Goal: Entertainment & Leisure: Consume media (video, audio)

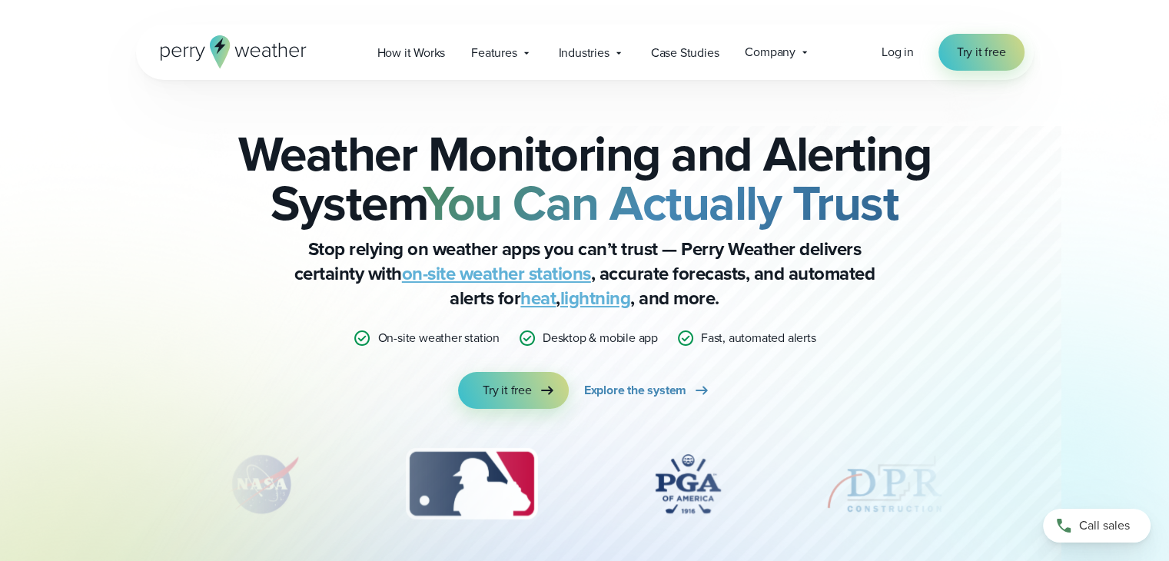
drag, startPoint x: 1180, startPoint y: 2, endPoint x: 839, endPoint y: 415, distance: 535.7
click at [839, 415] on div "Weather Monitoring and Alerting System You Can Actually Trust Stop relying on w…" at bounding box center [585, 339] width 744 height 420
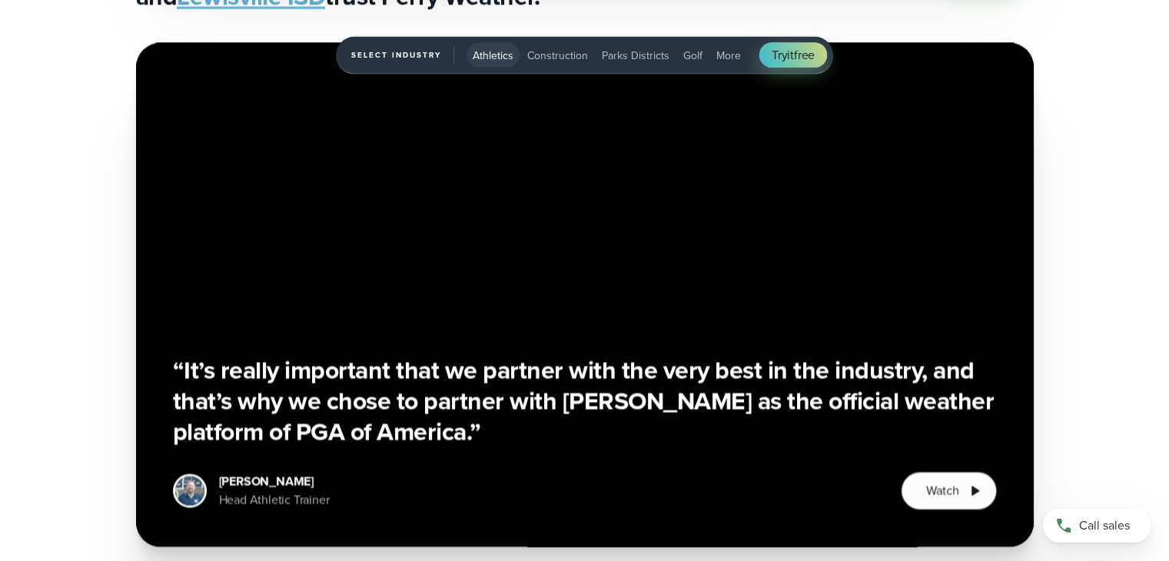
scroll to position [3444, 0]
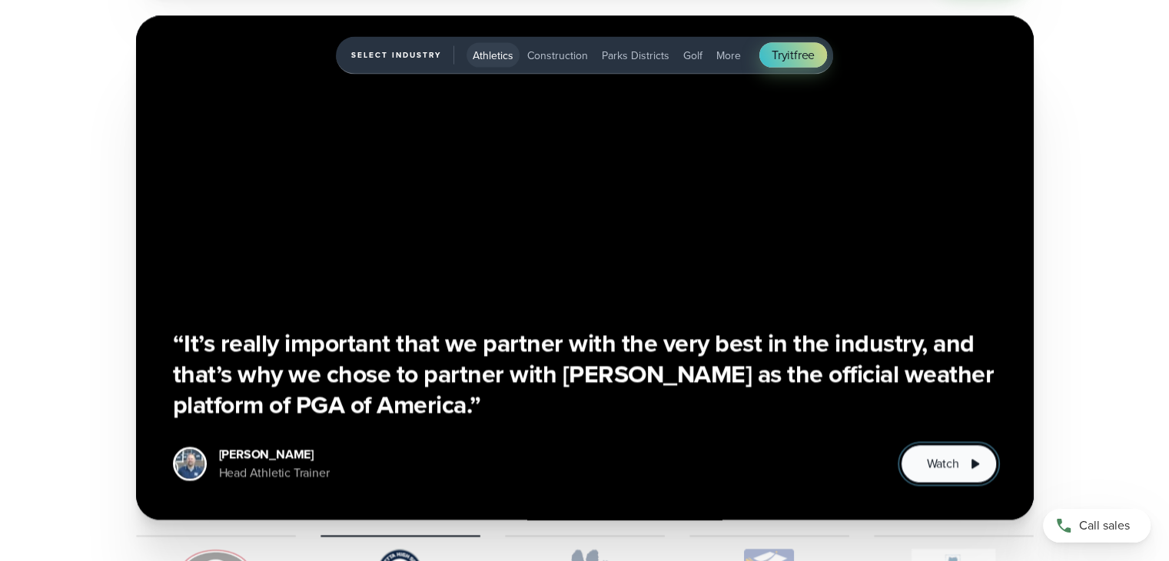
click at [953, 470] on span "Watch" at bounding box center [942, 464] width 32 height 18
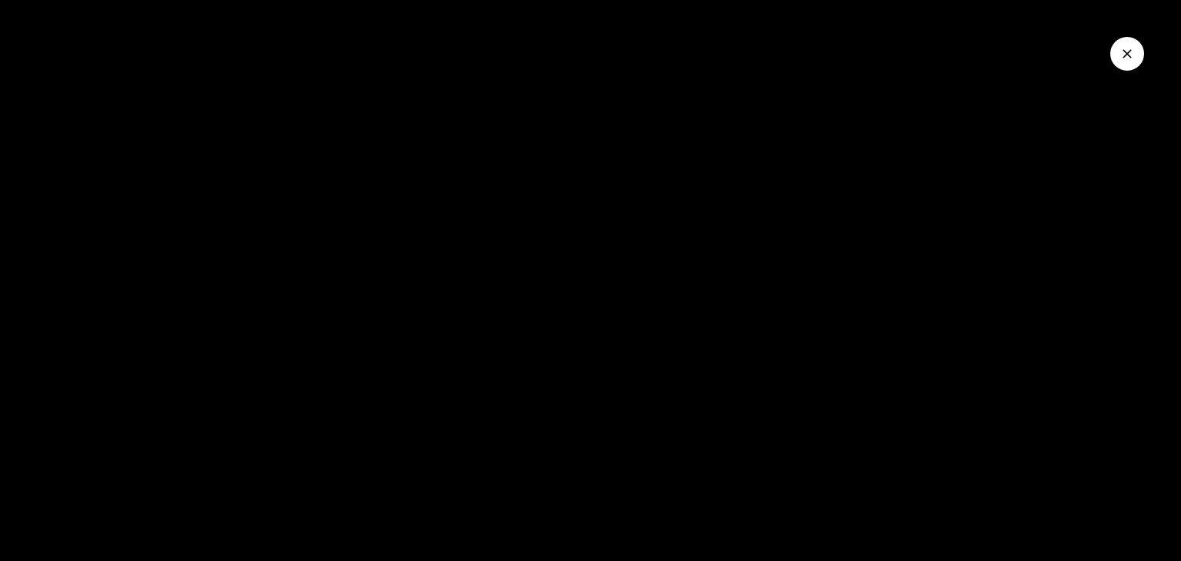
click at [673, 309] on div at bounding box center [590, 280] width 1181 height 561
click at [1125, 59] on icon "Close Video" at bounding box center [1126, 53] width 15 height 15
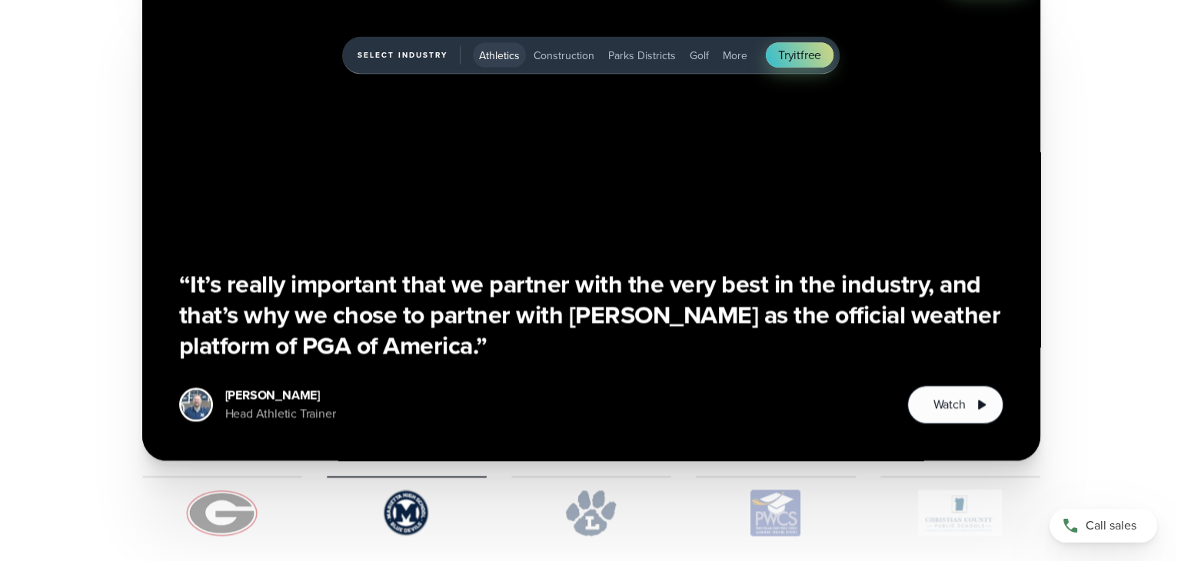
scroll to position [3516, 0]
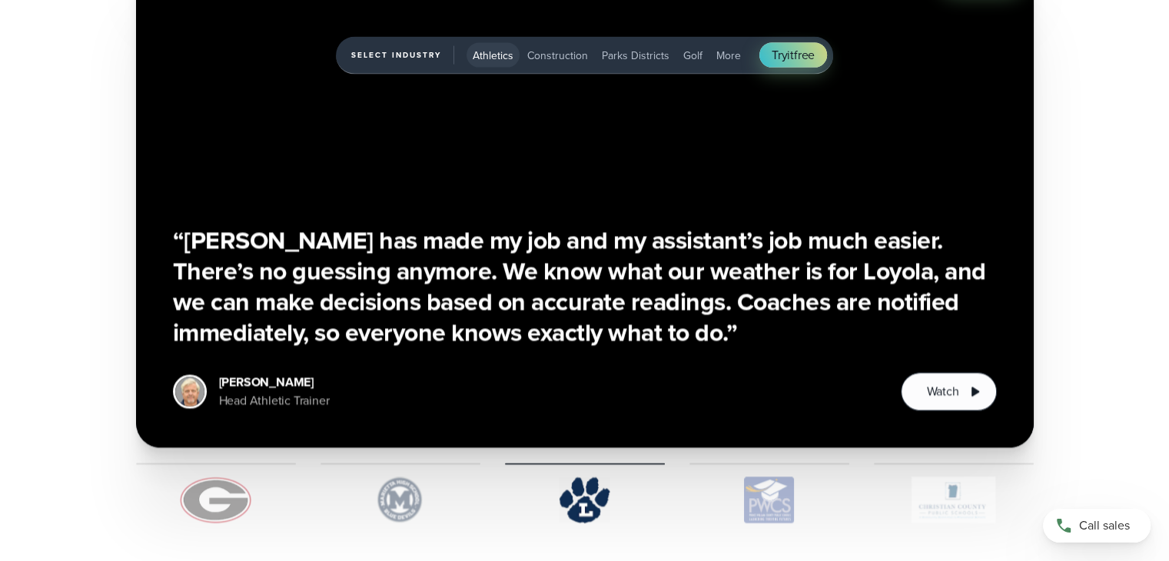
click at [231, 500] on img "1 of 5" at bounding box center [216, 500] width 160 height 46
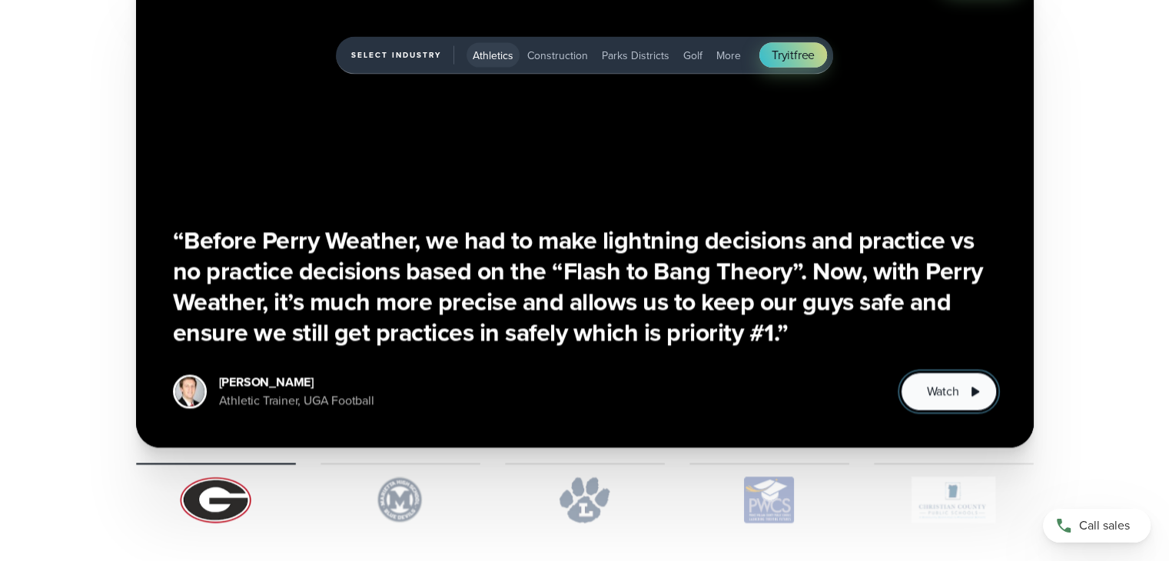
click at [942, 389] on span "Watch" at bounding box center [942, 392] width 32 height 18
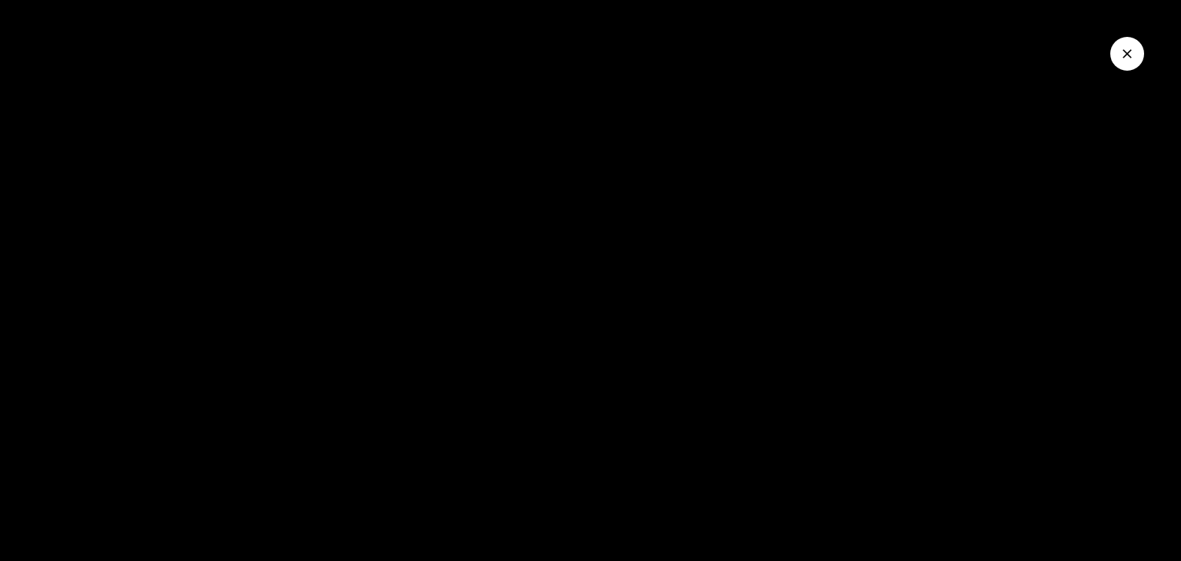
click at [331, 356] on div at bounding box center [590, 280] width 1181 height 561
click at [439, 342] on div at bounding box center [590, 280] width 1181 height 561
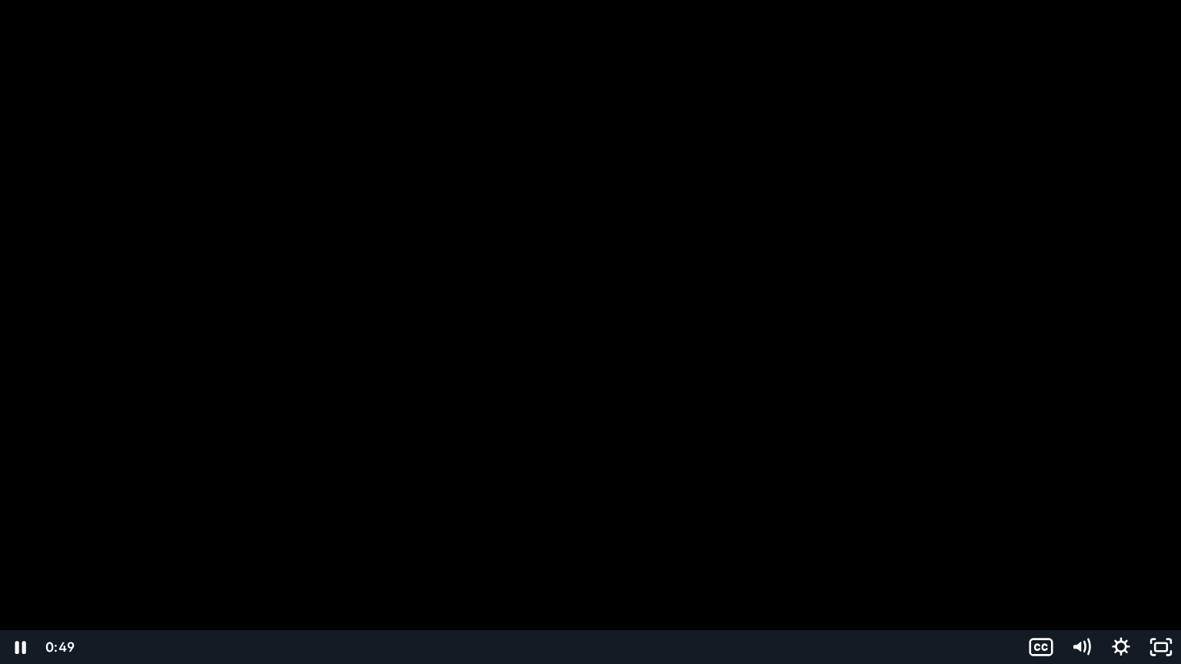
click at [439, 409] on div at bounding box center [590, 332] width 1181 height 664
click at [1021, 337] on div at bounding box center [590, 332] width 1181 height 664
click at [973, 351] on div at bounding box center [590, 332] width 1181 height 664
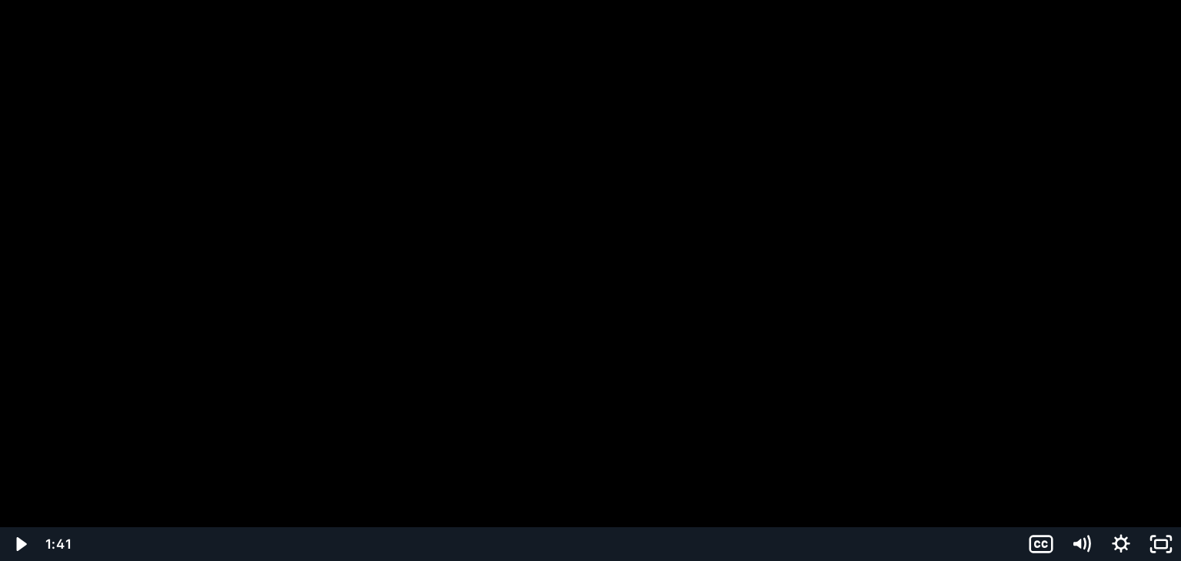
scroll to position [3517, 0]
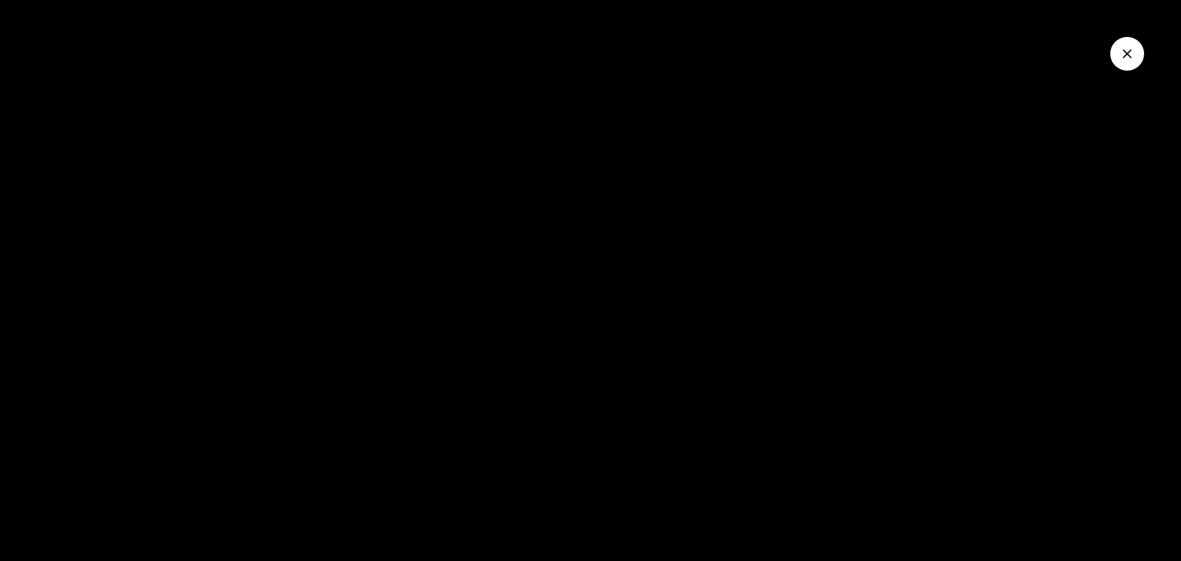
click at [1123, 52] on icon "Close Video" at bounding box center [1126, 53] width 15 height 15
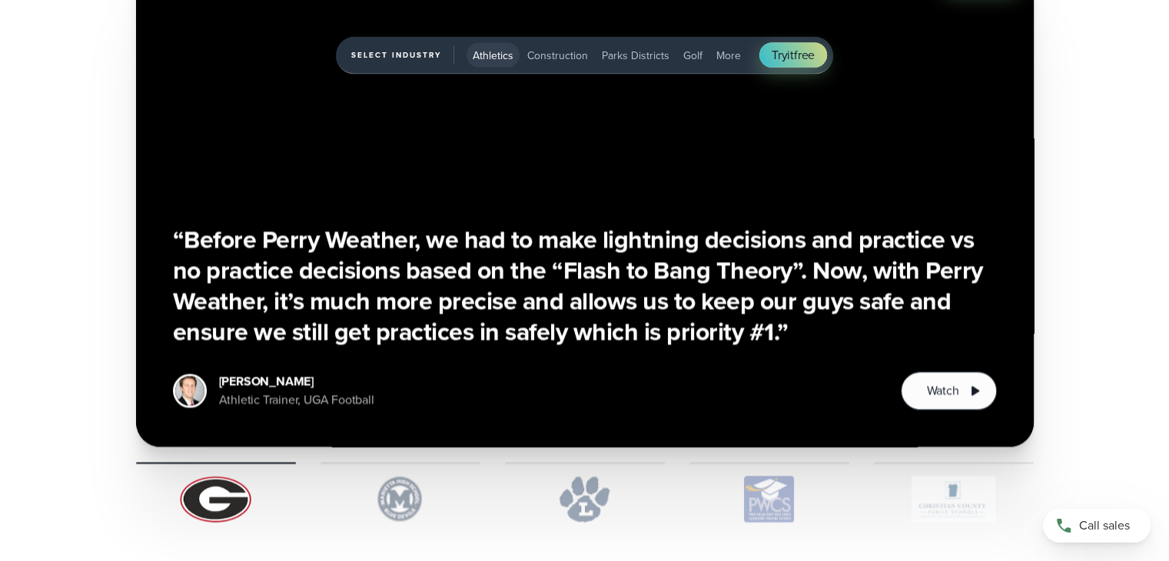
click at [589, 509] on img "1 of 5" at bounding box center [585, 500] width 160 height 46
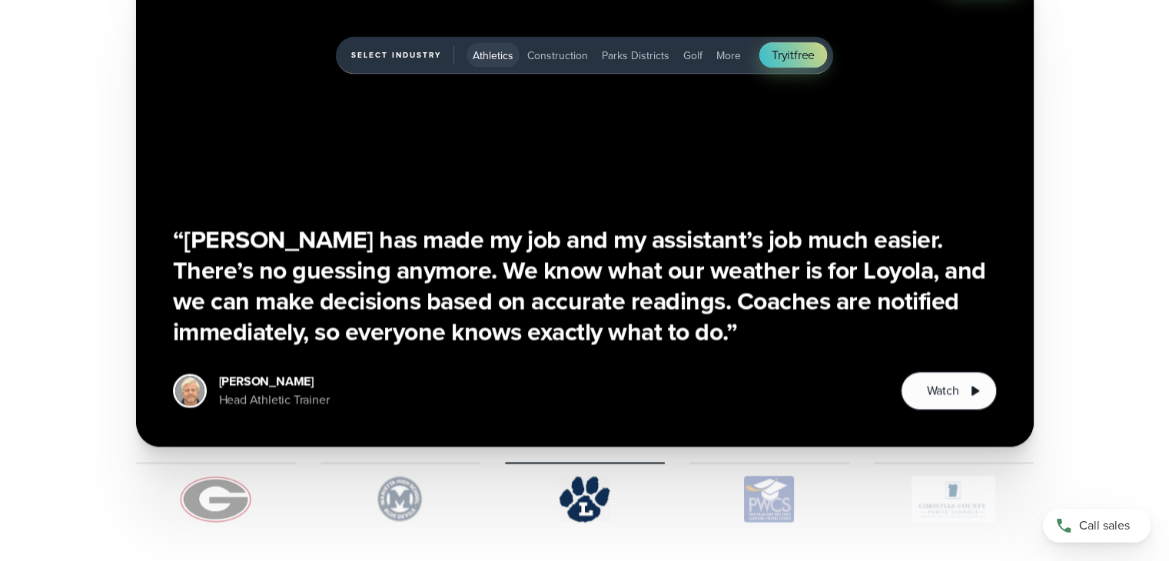
click at [778, 502] on img "1 of 5" at bounding box center [770, 500] width 160 height 46
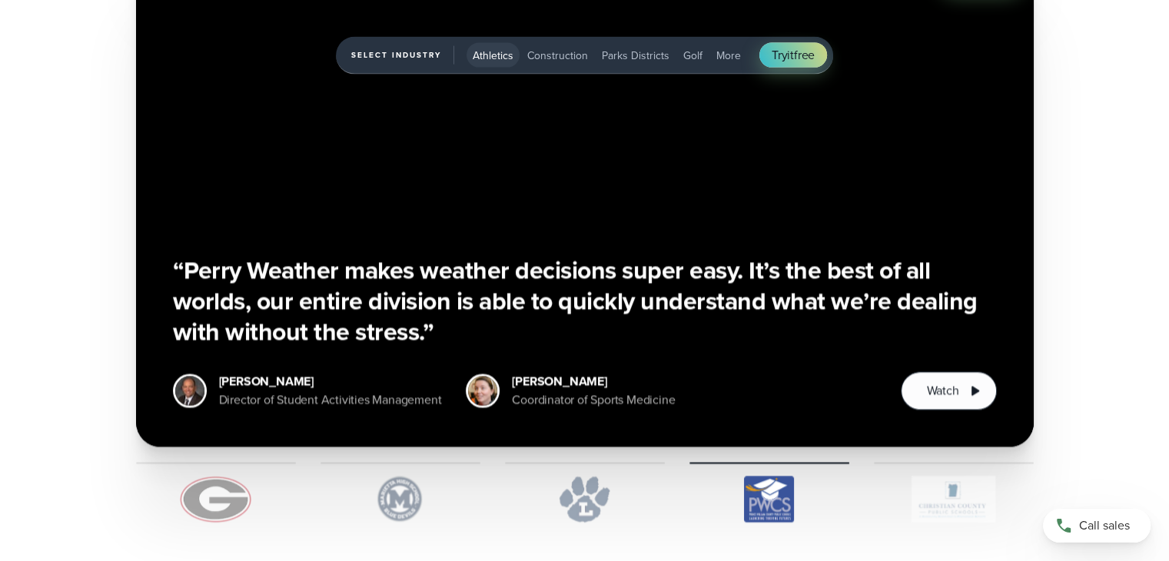
click at [602, 502] on img "1 of 5" at bounding box center [585, 500] width 160 height 46
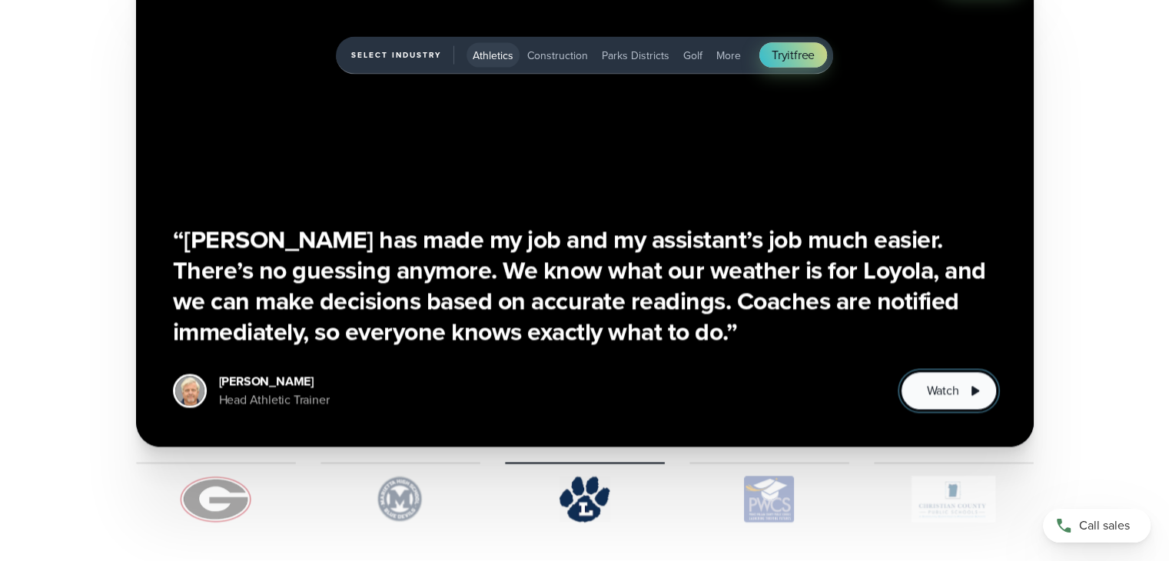
click at [930, 391] on span "Watch" at bounding box center [942, 391] width 32 height 18
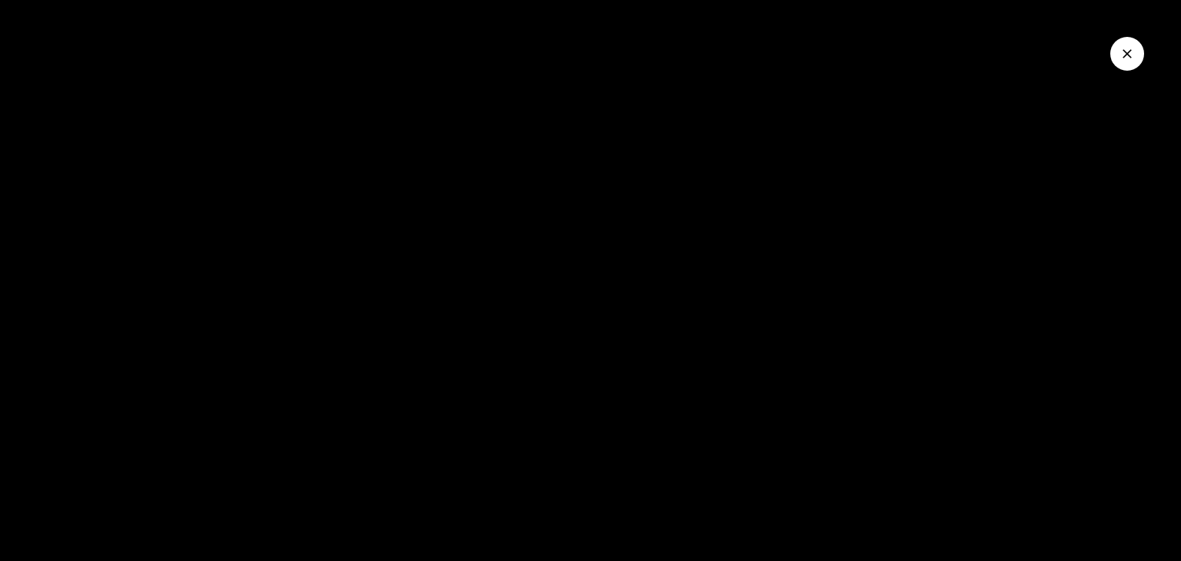
click at [644, 244] on div at bounding box center [590, 280] width 1181 height 561
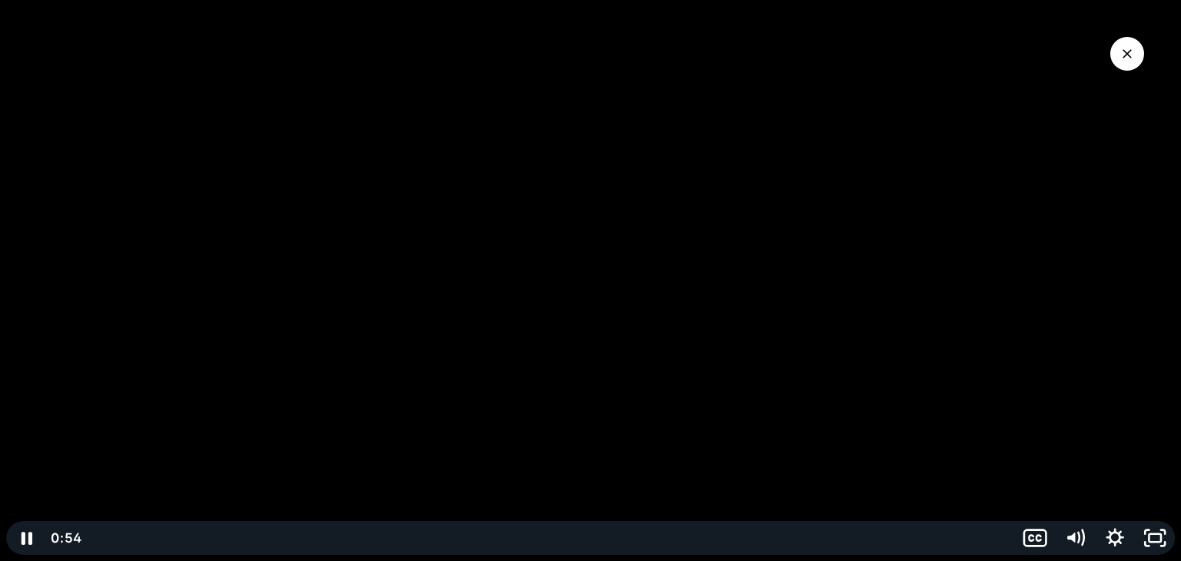
click at [670, 352] on div at bounding box center [590, 280] width 1181 height 561
